Goal: Task Accomplishment & Management: Complete application form

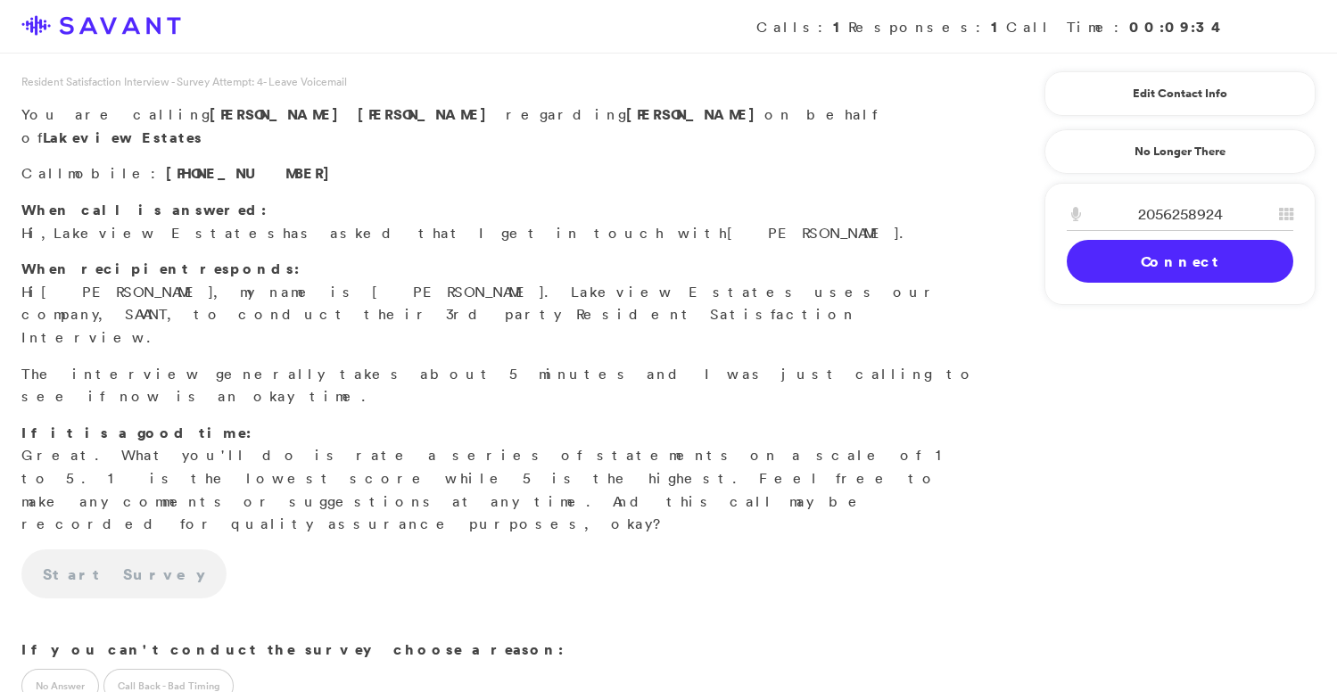
click at [1168, 264] on link "Connect" at bounding box center [1180, 261] width 227 height 43
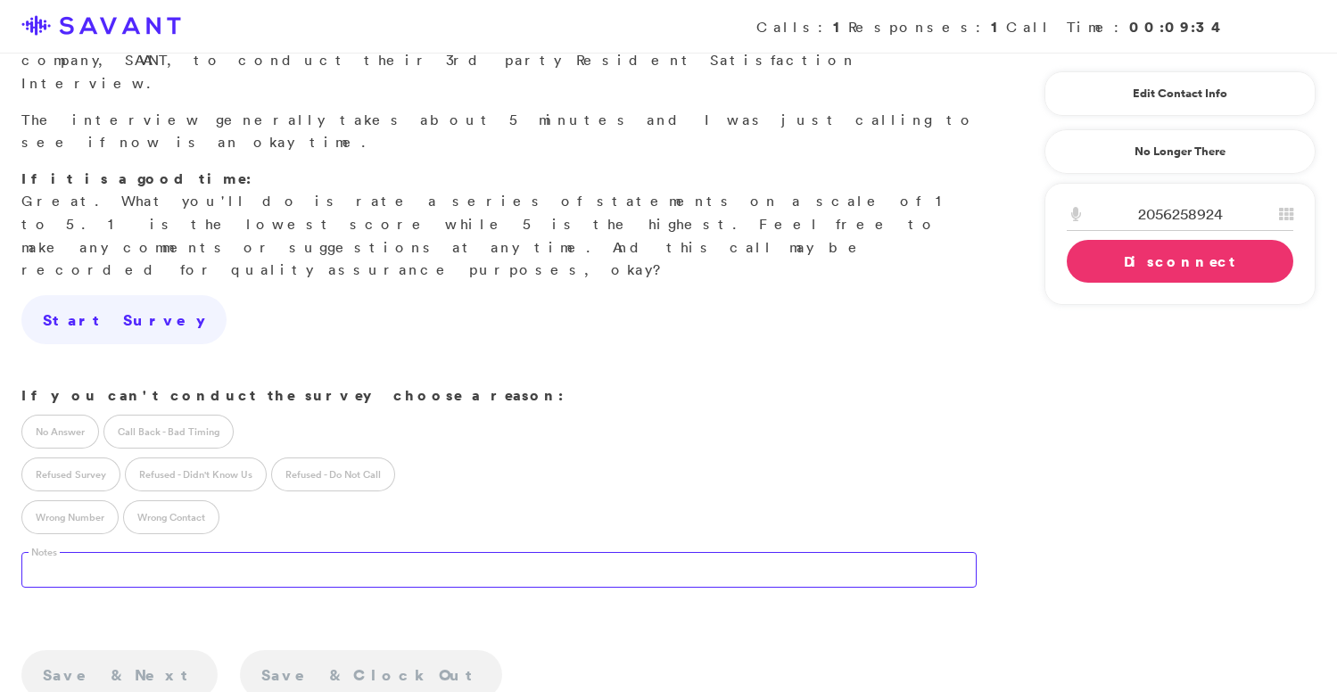
scroll to position [260, 0]
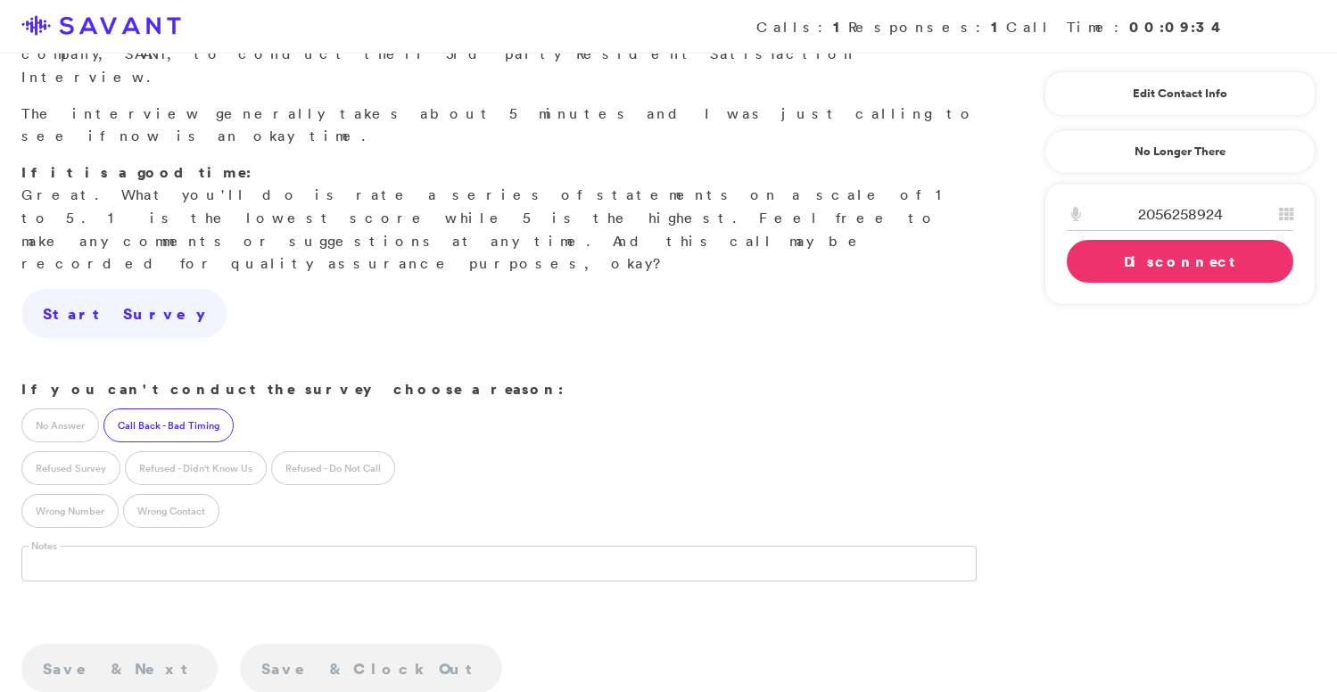
click at [195, 408] on label "Call Back - Bad Timing" at bounding box center [168, 425] width 130 height 34
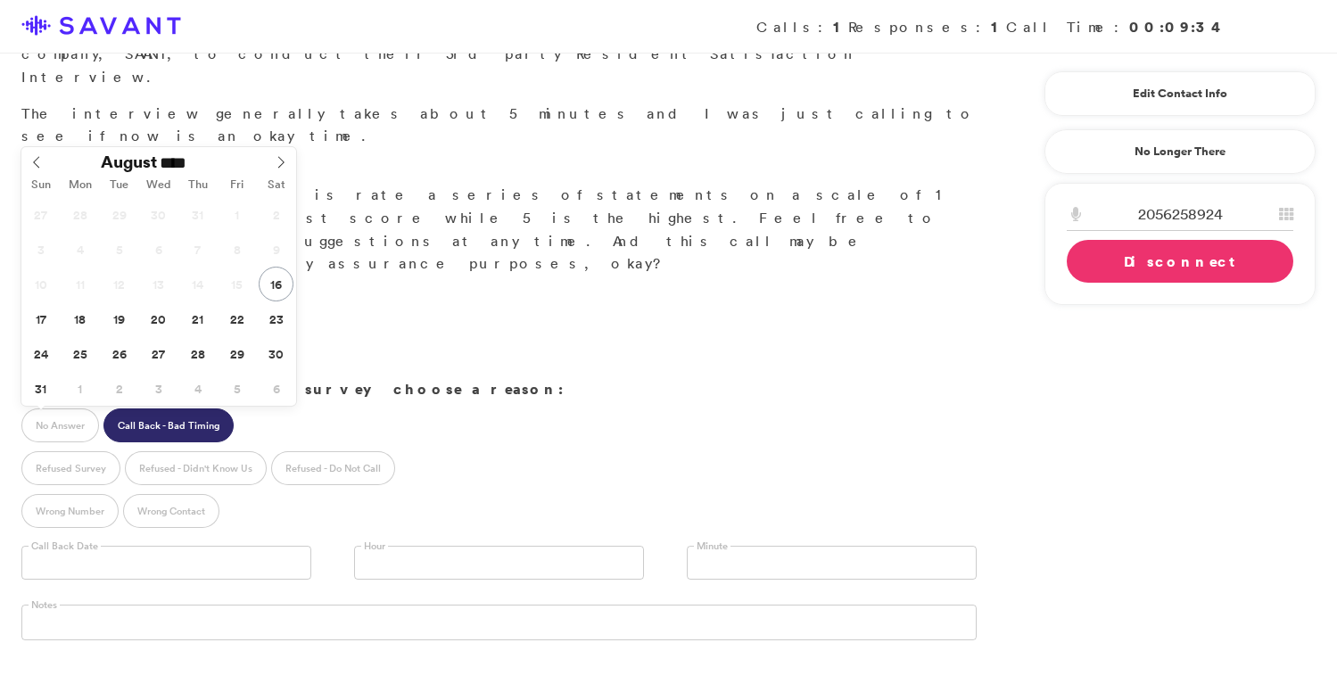
click at [153, 546] on input "text" at bounding box center [166, 563] width 290 height 34
click at [283, 161] on icon at bounding box center [281, 163] width 6 height 12
type input "**********"
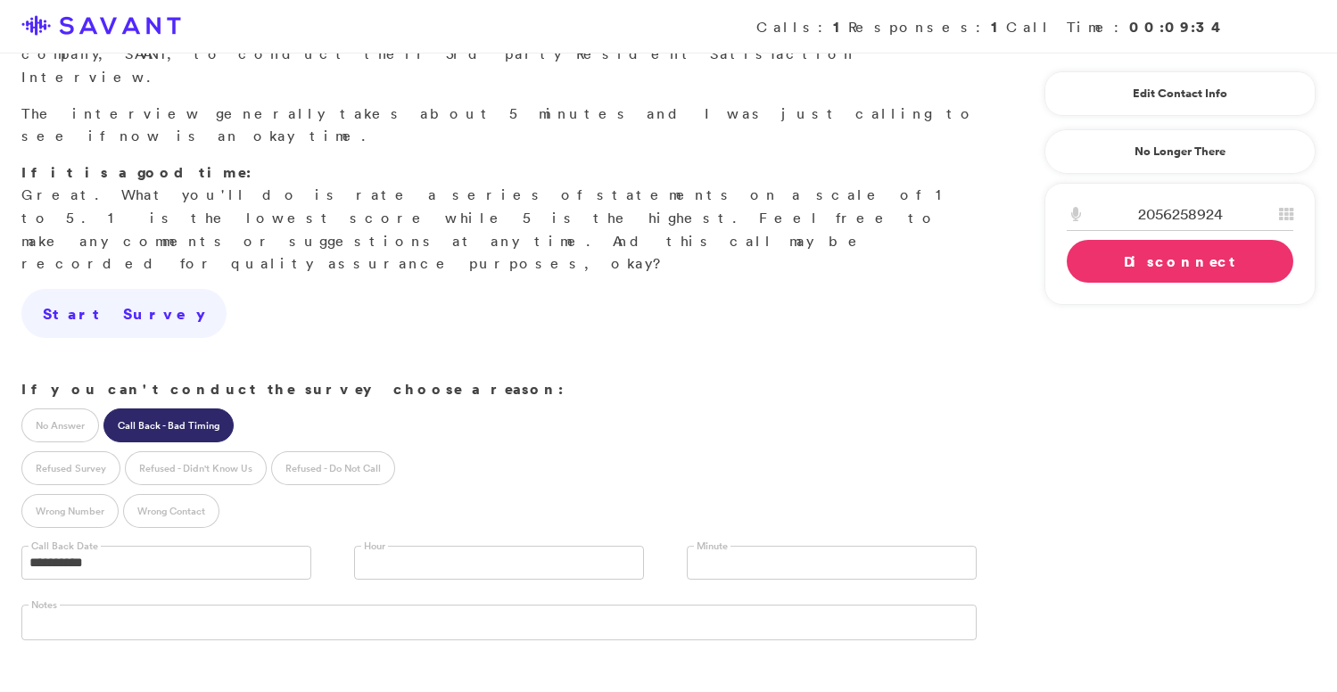
click at [483, 546] on link at bounding box center [499, 563] width 290 height 34
click at [411, 675] on li "11 AM" at bounding box center [499, 686] width 288 height 22
click at [1134, 266] on link "Disconnect" at bounding box center [1180, 261] width 227 height 43
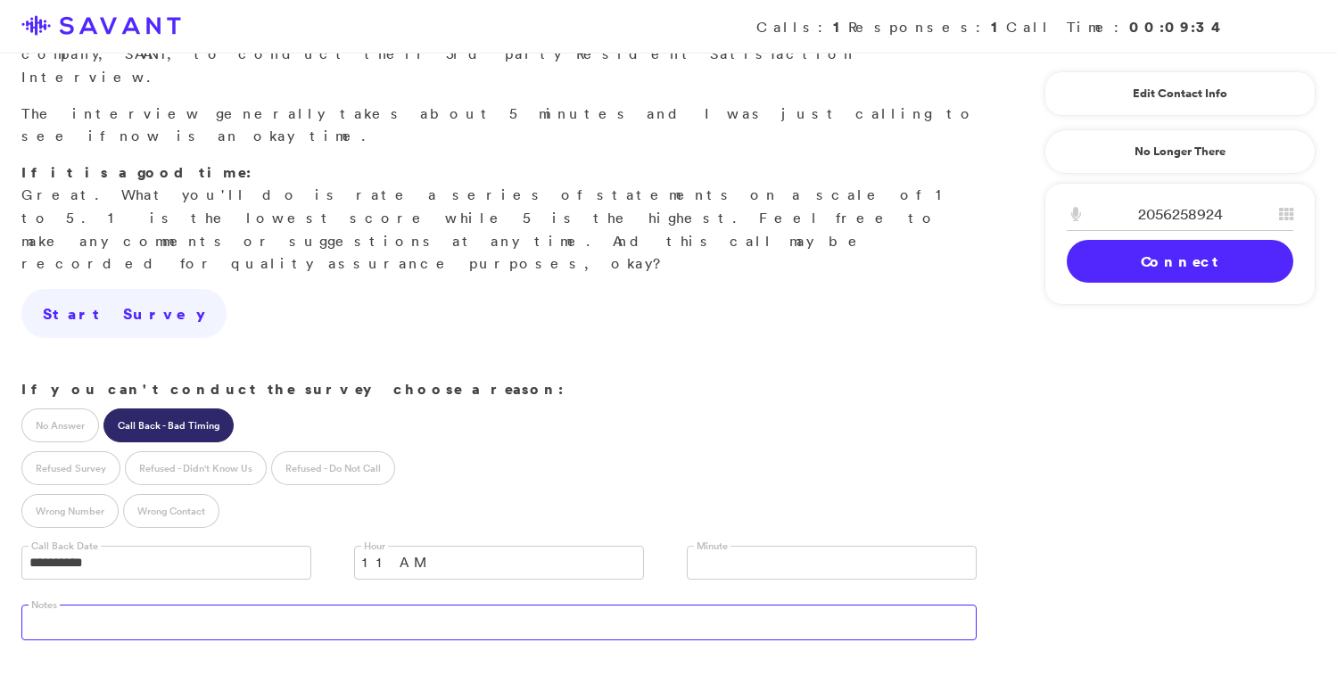
click at [170, 605] on textarea at bounding box center [498, 623] width 955 height 36
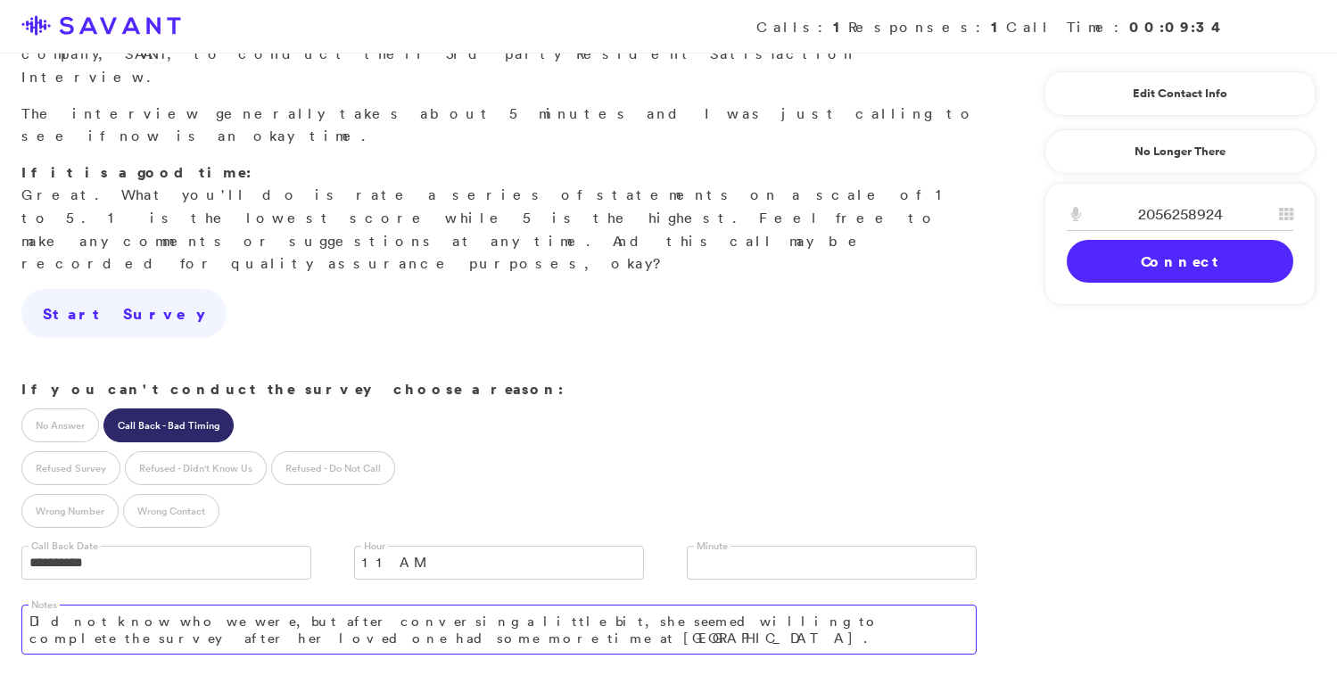
type textarea "Did not know who we were, but after conversing a little bit, she seemed willing…"
